Goal: Task Accomplishment & Management: Use online tool/utility

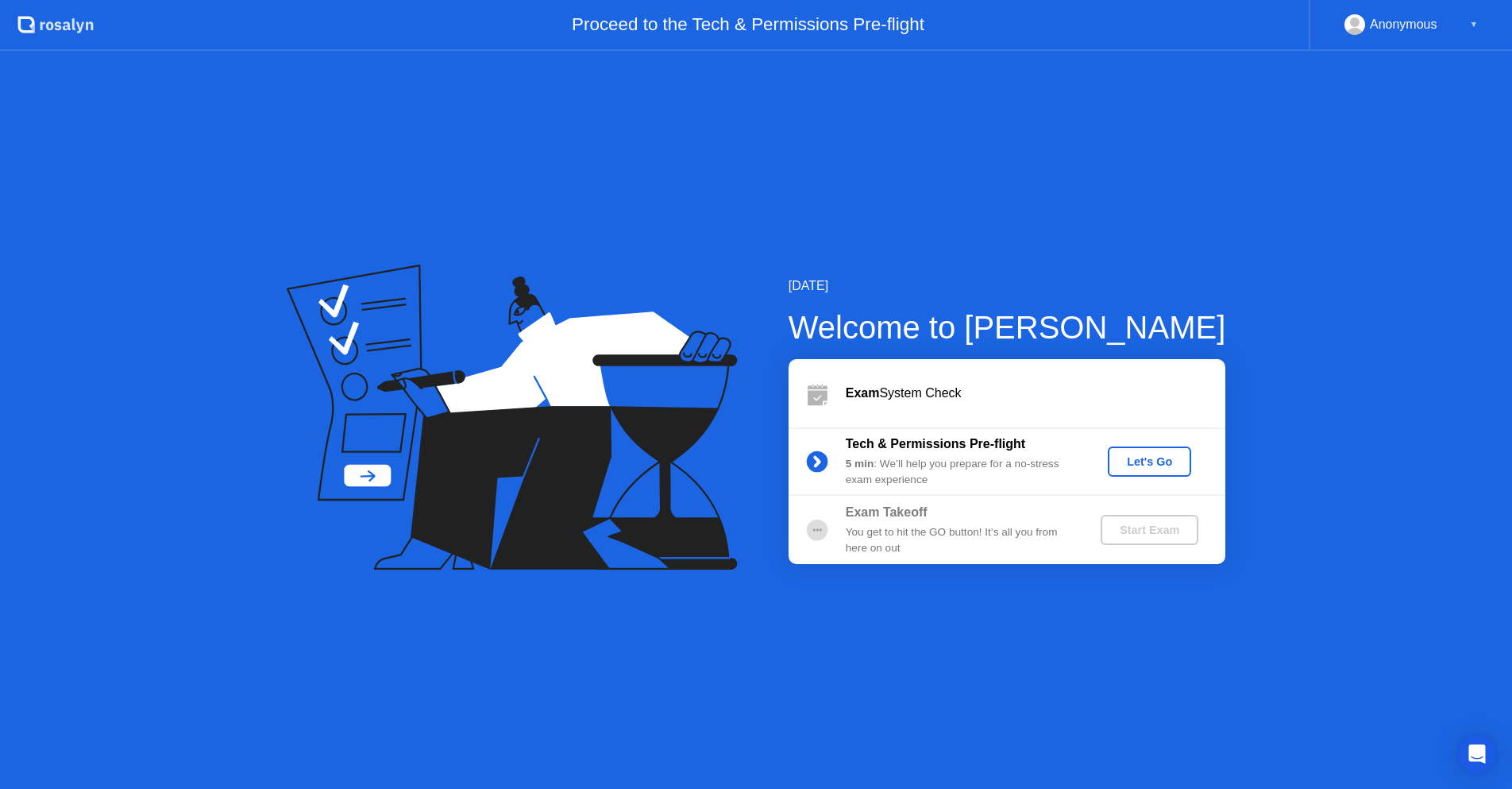
drag, startPoint x: 1016, startPoint y: 22, endPoint x: 1062, endPoint y: -43, distance: 79.6
click at [1062, 0] on html ".st0{fill:#f0f8ff;} .st1{fill:#d4e3ff;} .st2{fill:#b4c2ff;} background Proceed …" at bounding box center [756, 394] width 1512 height 789
drag, startPoint x: 1260, startPoint y: 30, endPoint x: 1275, endPoint y: -1, distance: 34.4
click at [1275, 0] on html ".st0{fill:#f0f8ff;} .st1{fill:#d4e3ff;} .st2{fill:#b4c2ff;} background Proceed …" at bounding box center [756, 394] width 1512 height 789
click at [1135, 461] on div "Let's Go" at bounding box center [1149, 461] width 71 height 13
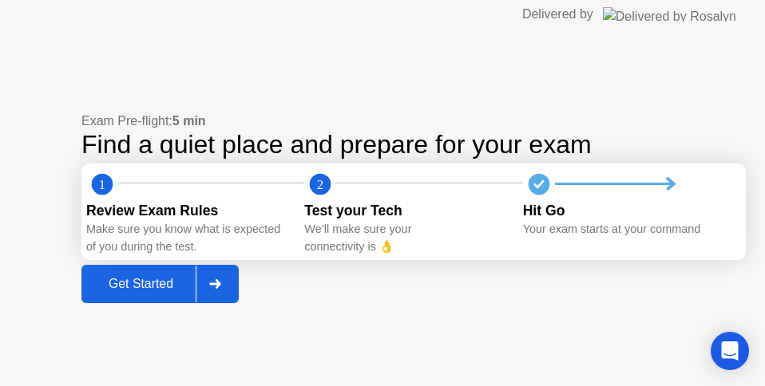
click at [135, 287] on div "Get Started" at bounding box center [140, 284] width 109 height 14
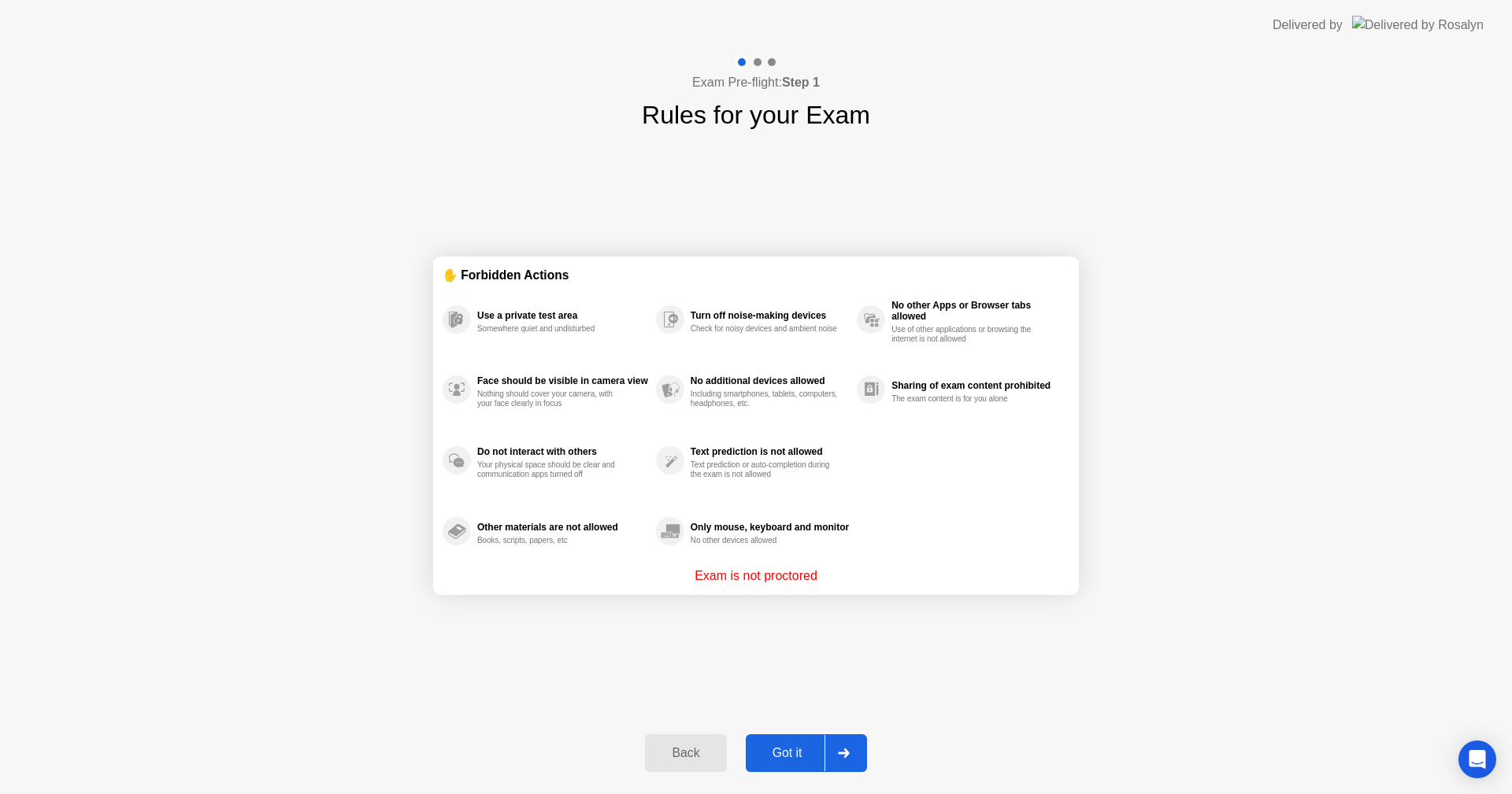
click at [772, 748] on div "Got it" at bounding box center [787, 754] width 74 height 14
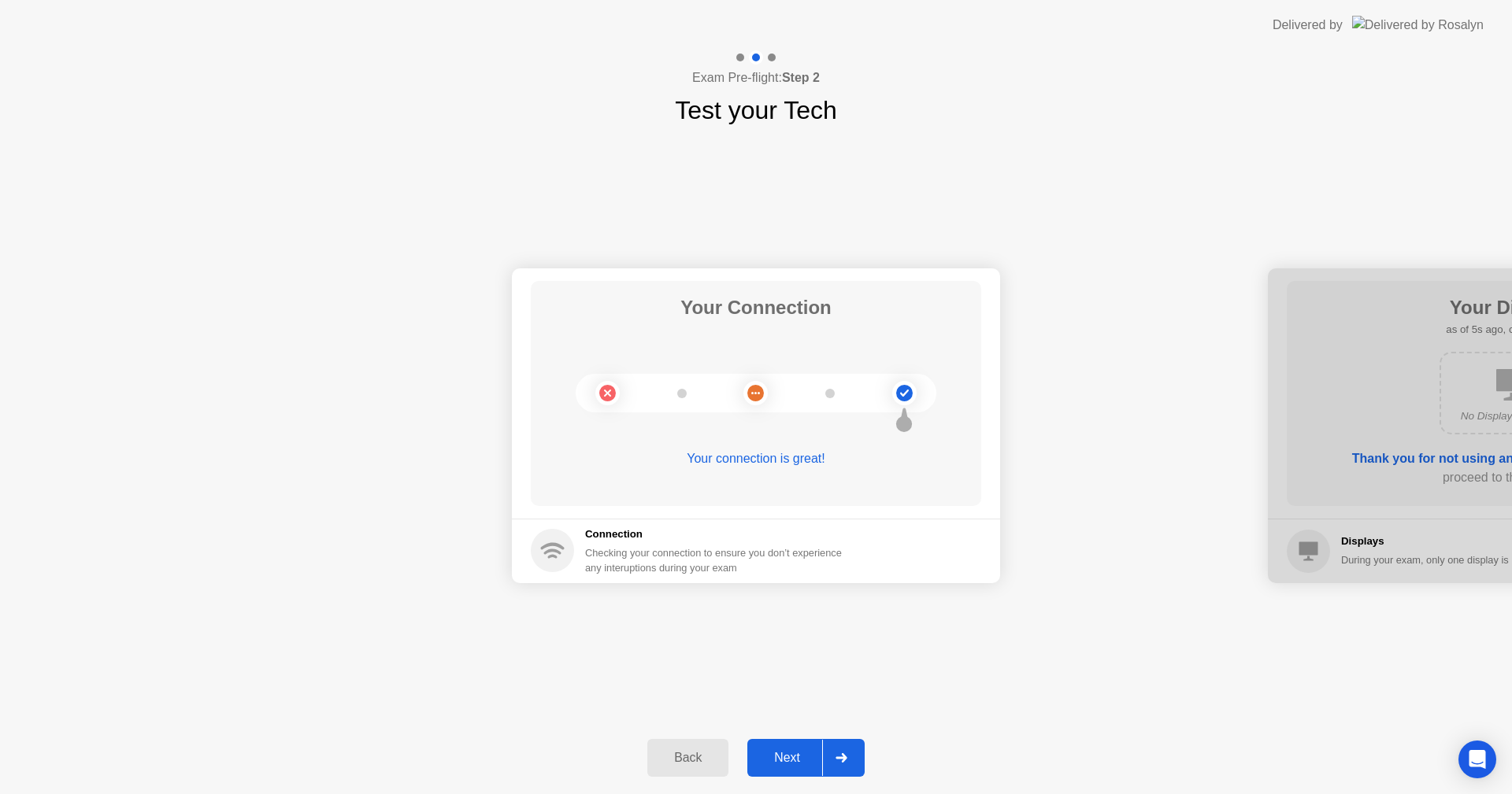
click at [789, 747] on button "Next" at bounding box center [805, 758] width 117 height 37
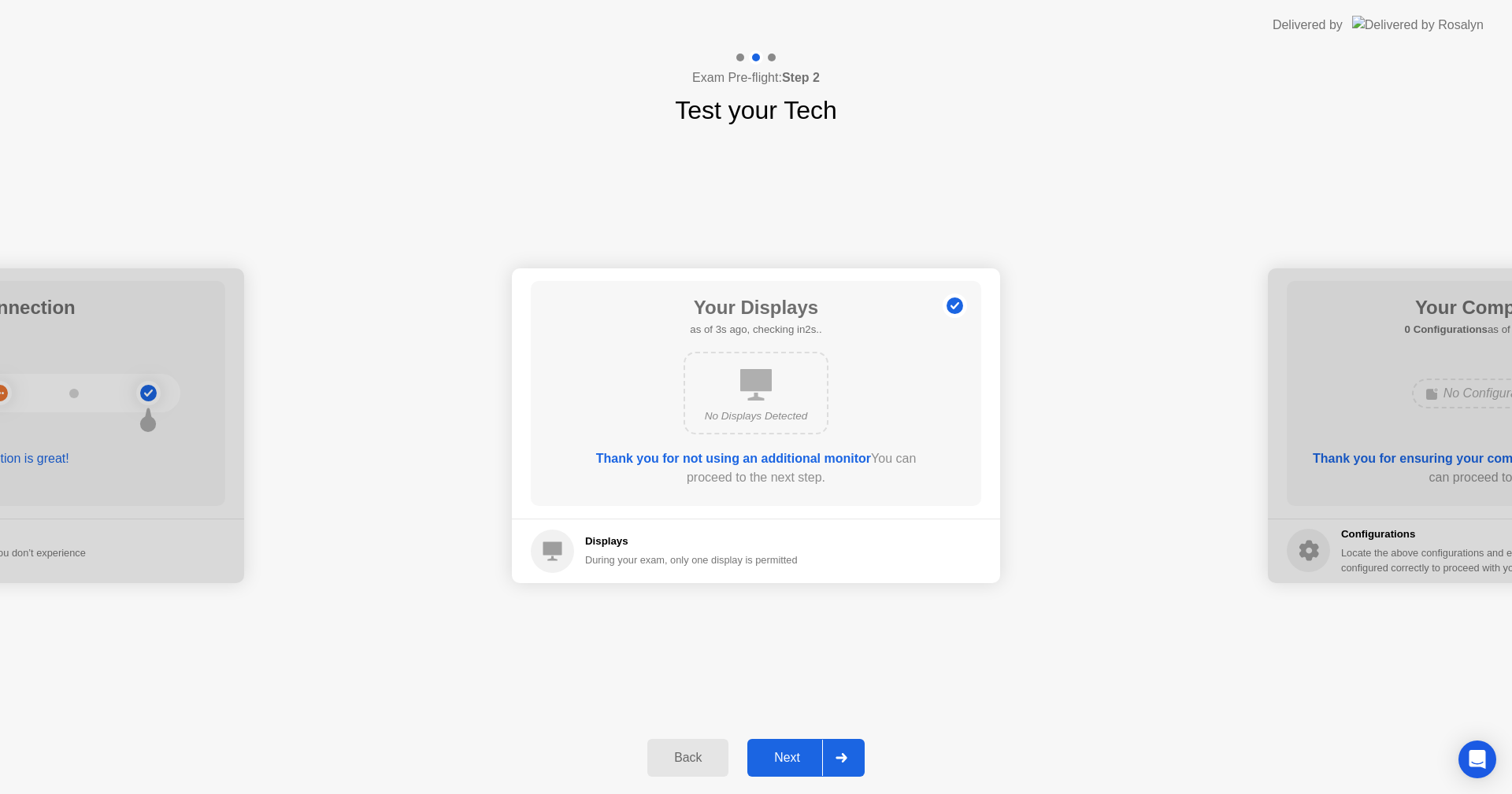
click at [779, 752] on div "Next" at bounding box center [786, 758] width 70 height 14
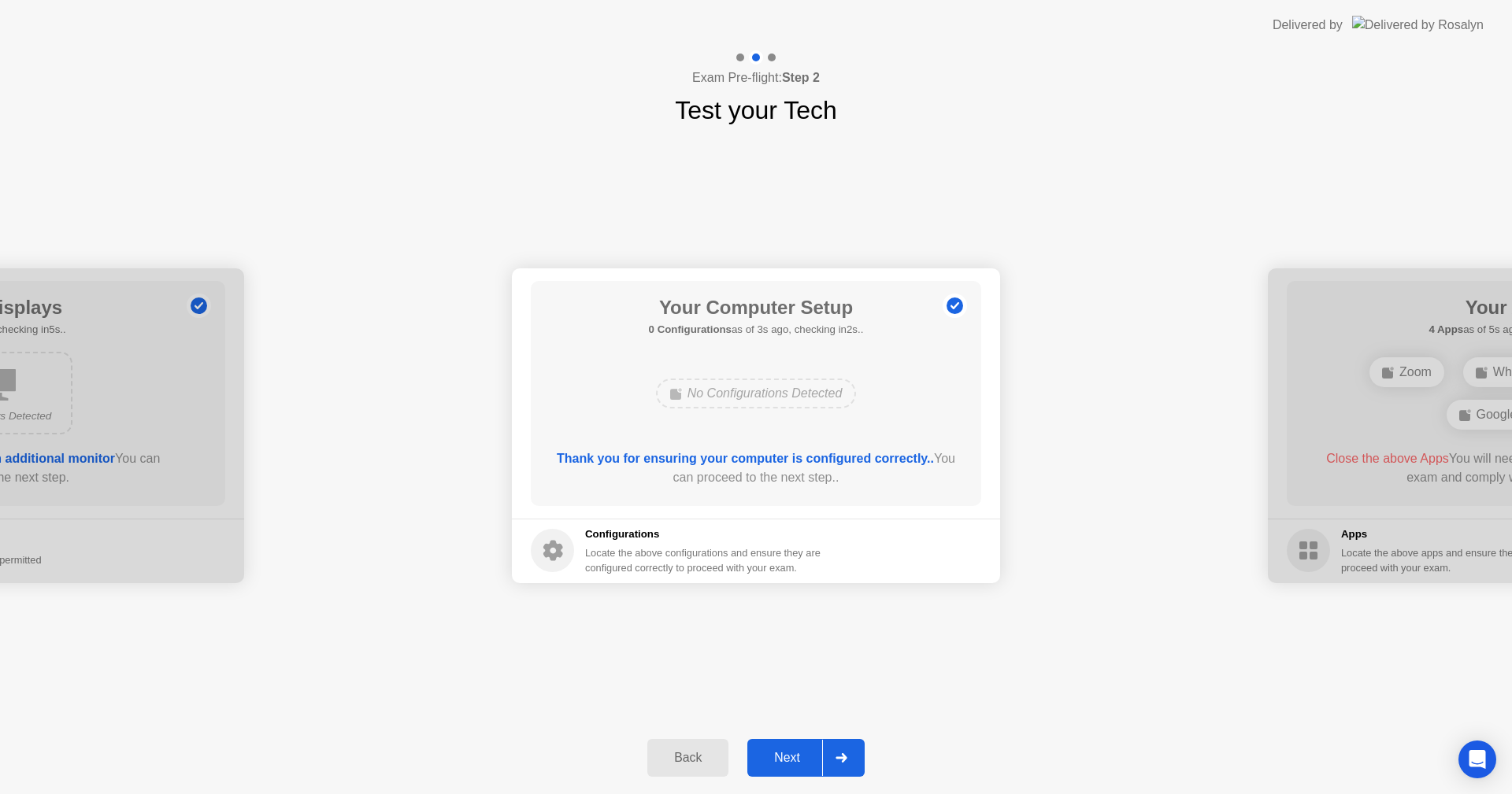
click at [776, 753] on div "Next" at bounding box center [786, 758] width 70 height 14
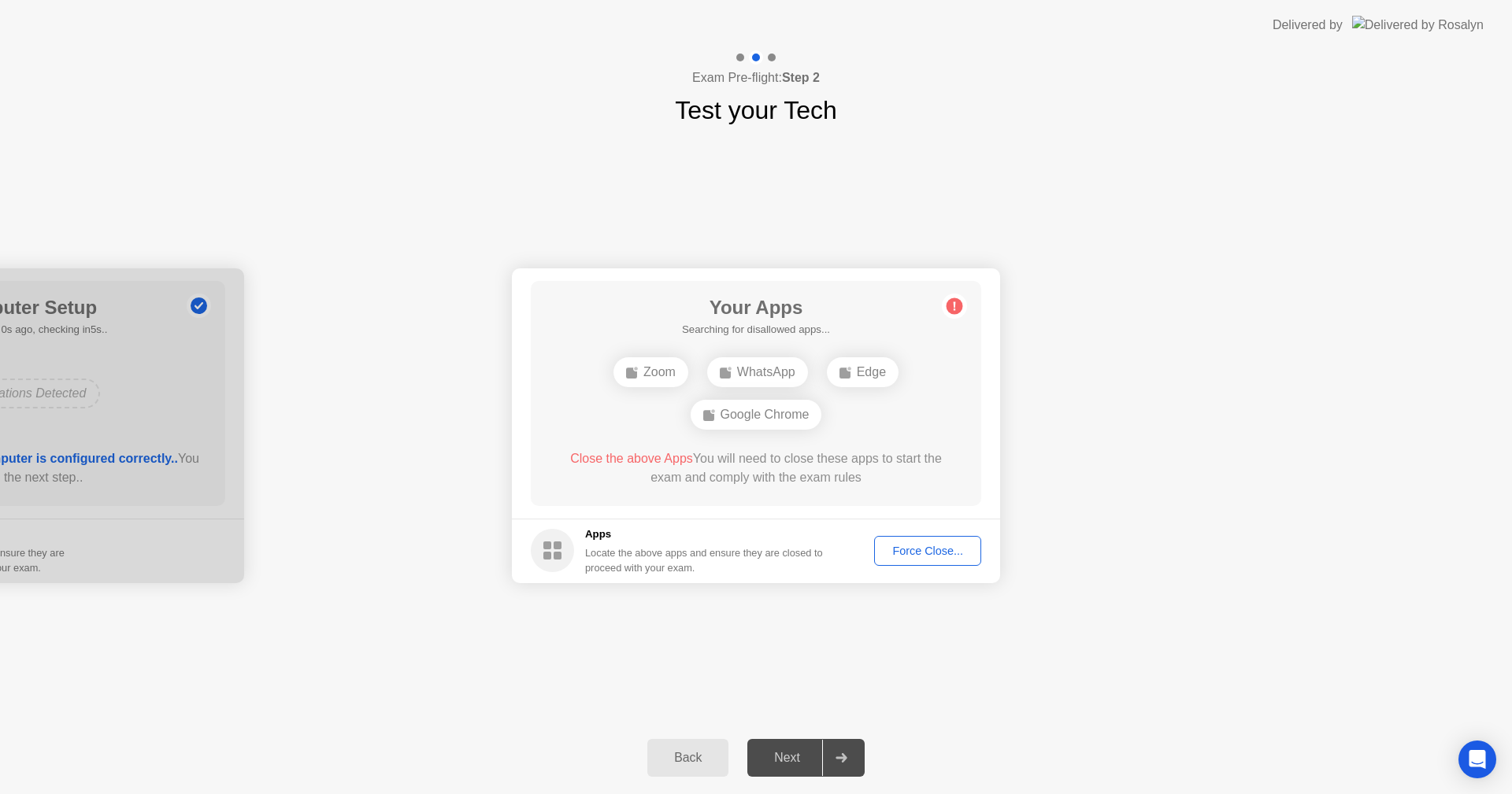
click at [898, 552] on div "Force Close..." at bounding box center [927, 550] width 96 height 13
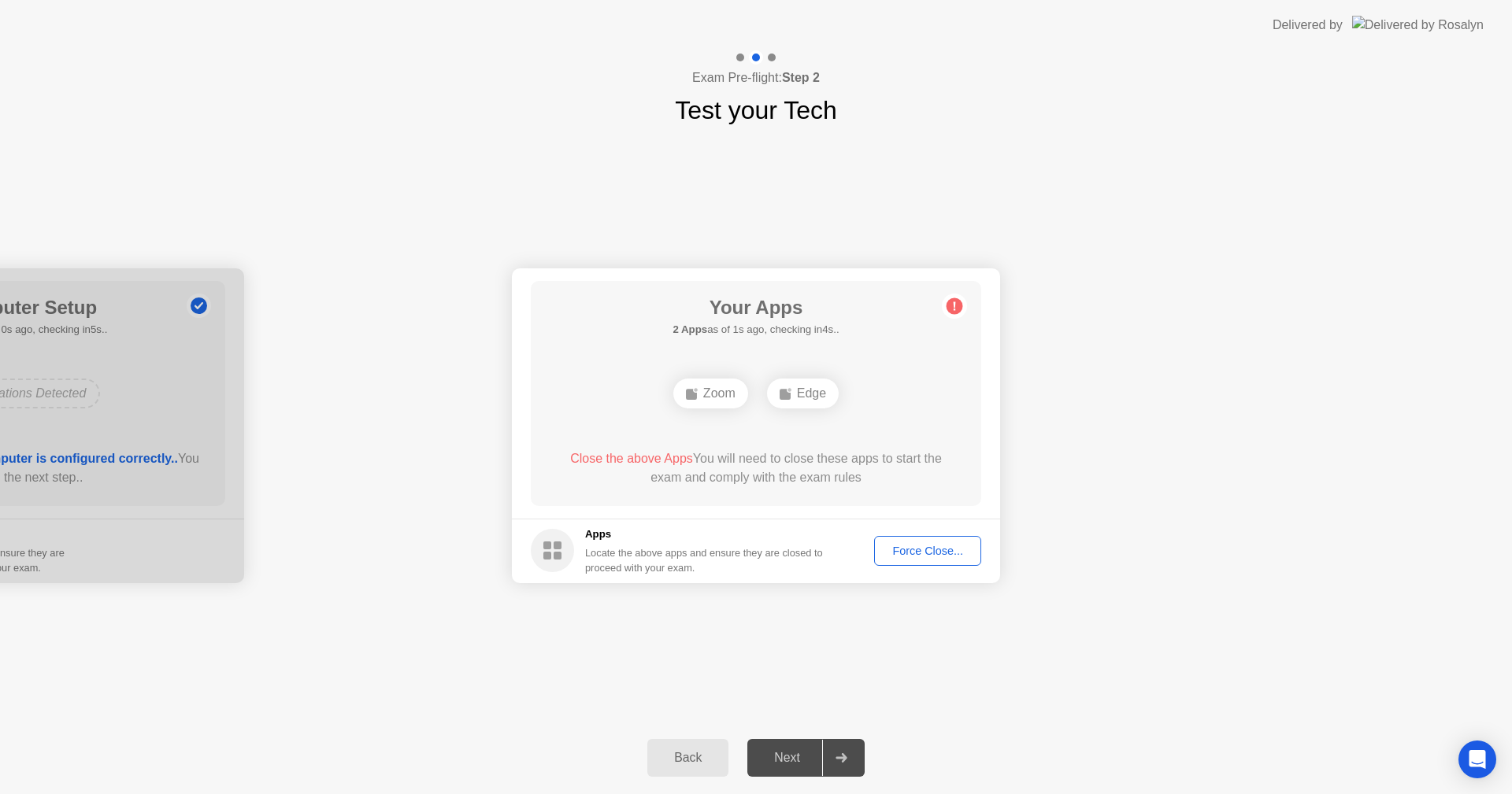
click at [896, 550] on div "Force Close..." at bounding box center [927, 550] width 96 height 13
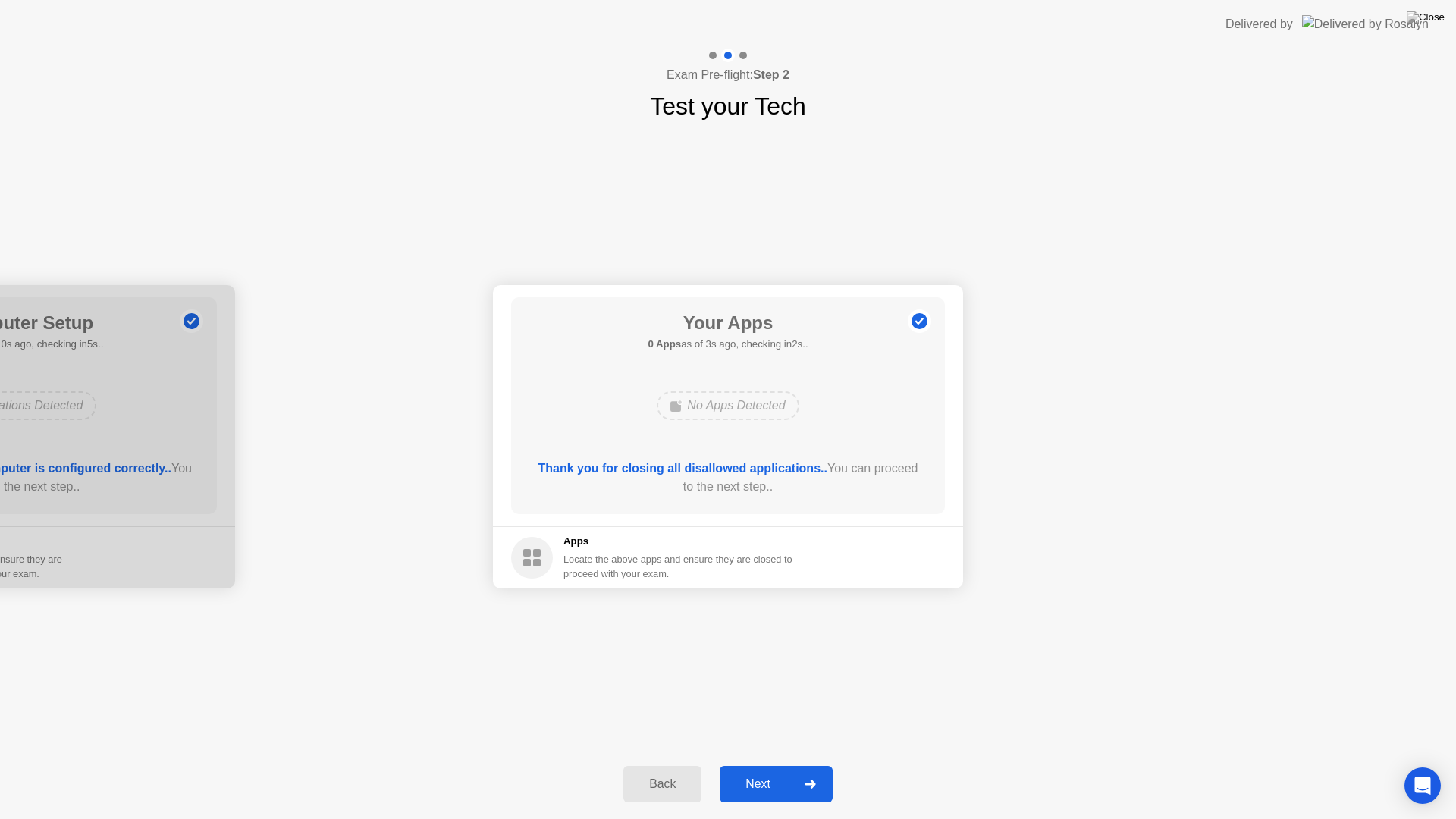
click at [778, 765] on div "Next" at bounding box center [757, 784] width 67 height 13
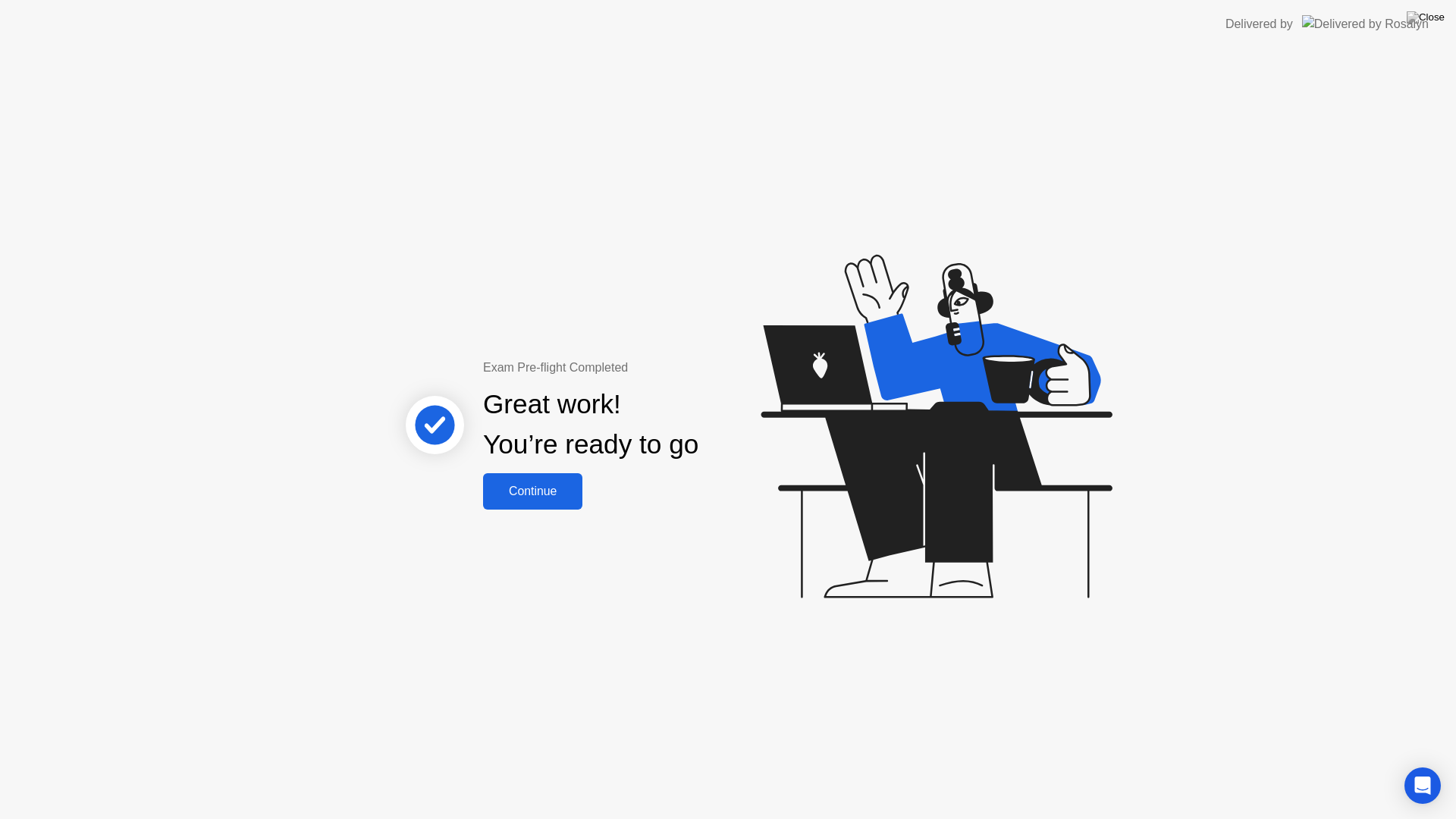
click at [556, 495] on div "Continue" at bounding box center [532, 491] width 90 height 13
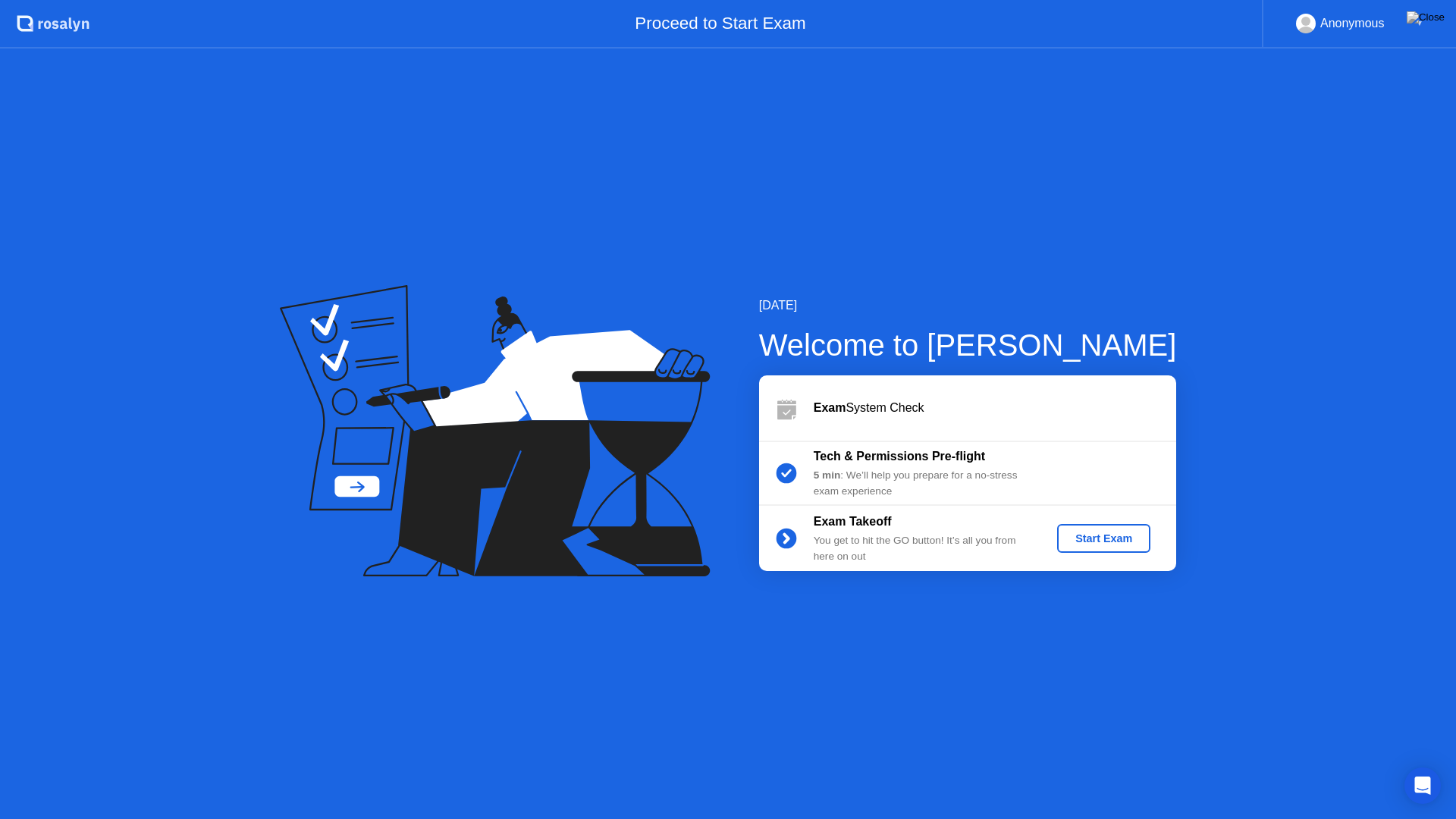
click at [1115, 540] on div "Start Exam" at bounding box center [1103, 538] width 81 height 12
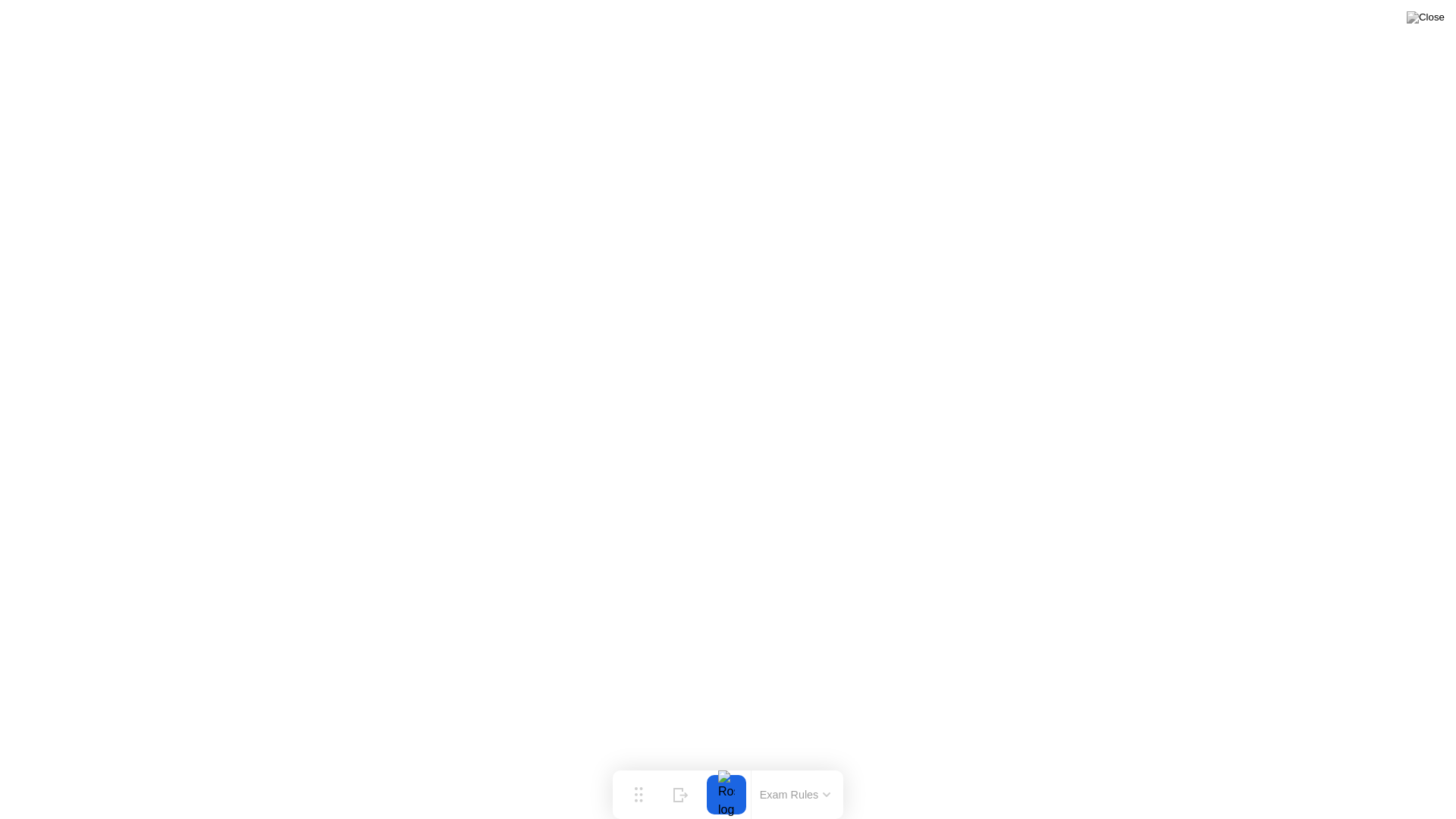
click at [734, 765] on div at bounding box center [727, 795] width 32 height 40
click at [795, 765] on div "Exam Rules" at bounding box center [794, 794] width 88 height 48
click at [671, 765] on button "Hide" at bounding box center [681, 795] width 40 height 40
click at [1391, 765] on icon at bounding box center [1396, 789] width 15 height 14
click at [1268, 765] on div "End Proctoring Session" at bounding box center [1331, 776] width 167 height 13
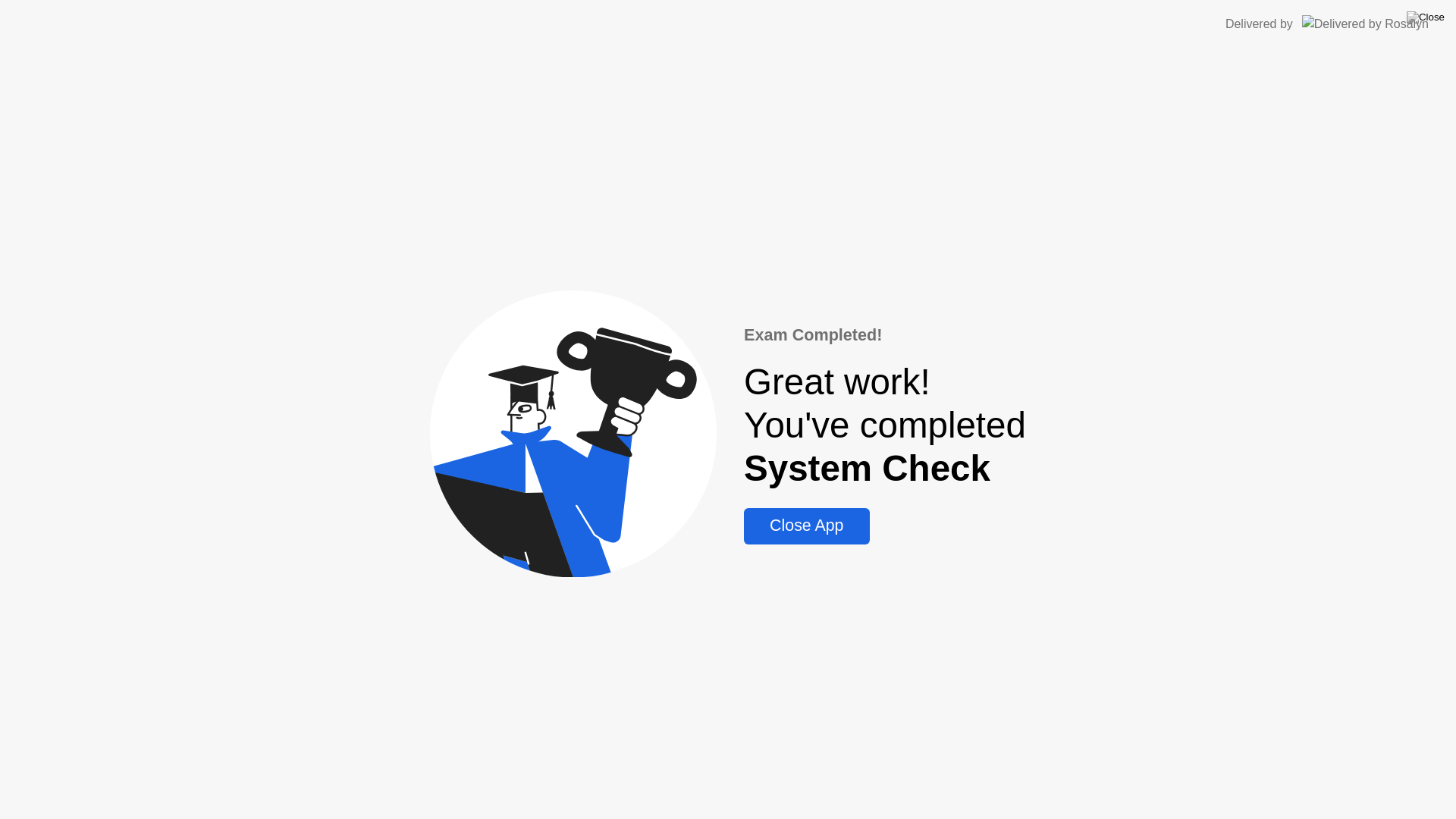
click at [833, 531] on div "Close App" at bounding box center [806, 526] width 116 height 19
